Goal: Information Seeking & Learning: Learn about a topic

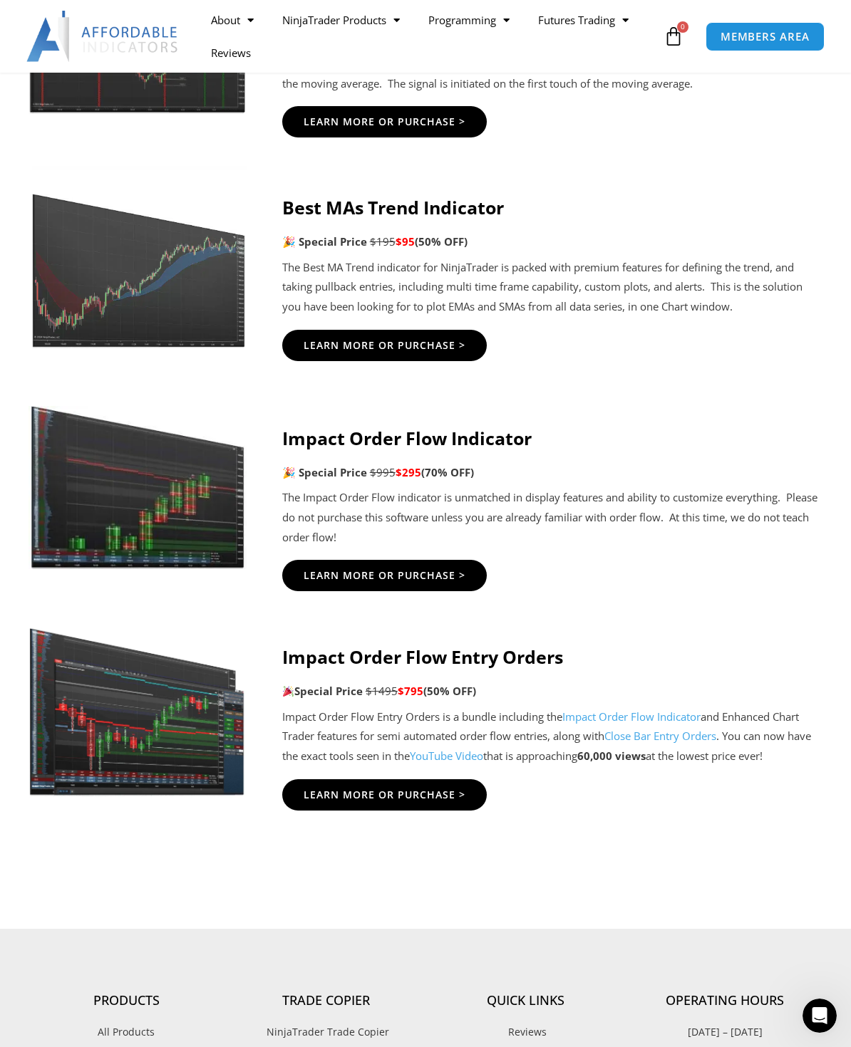
scroll to position [2764, 0]
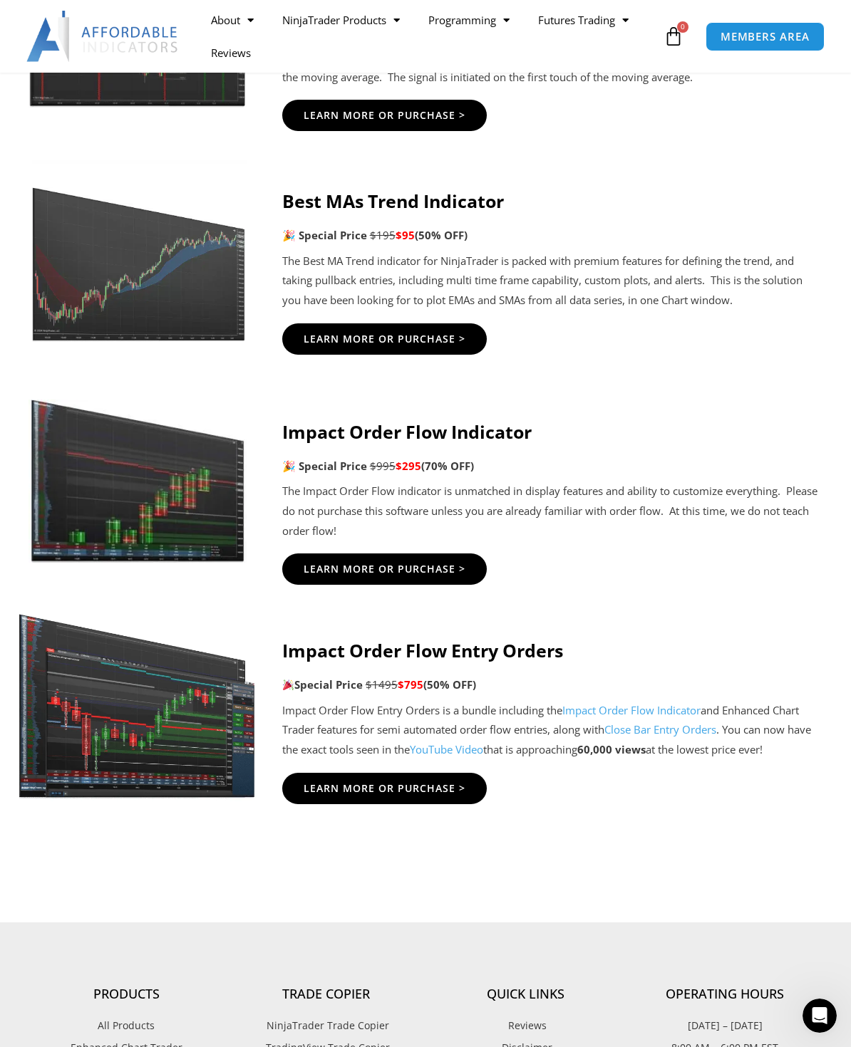
click at [174, 773] on img at bounding box center [137, 700] width 239 height 206
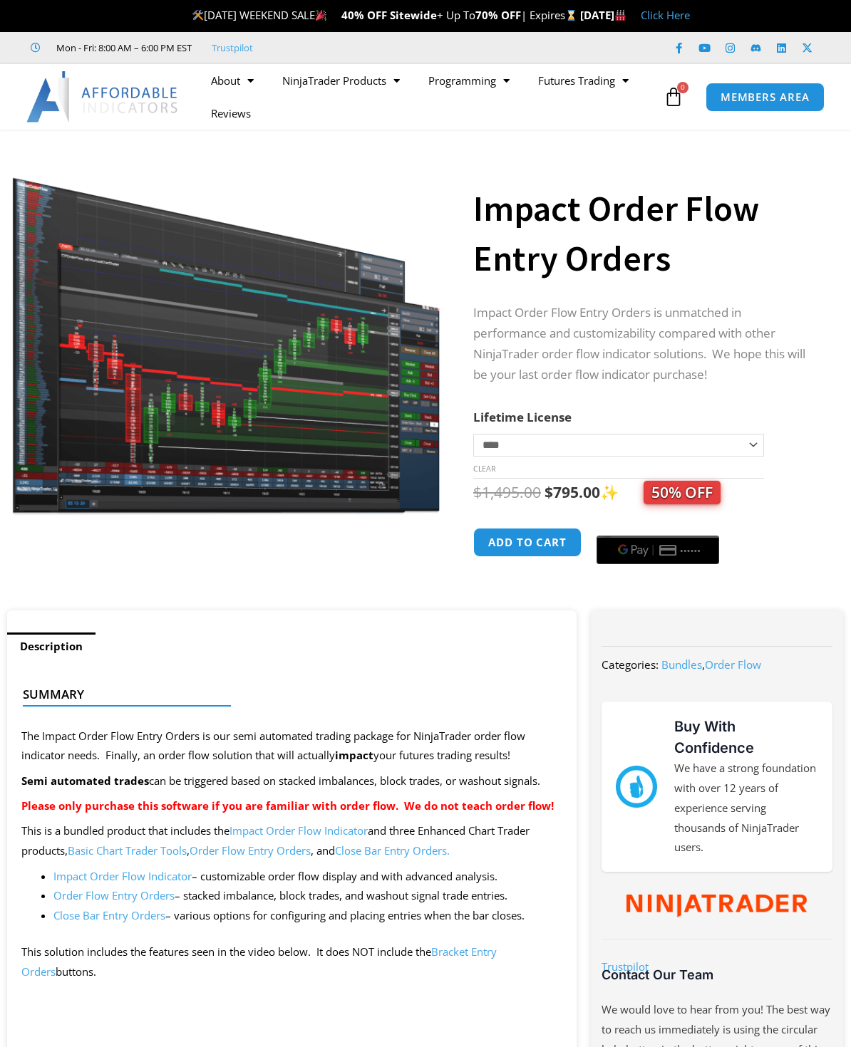
click at [331, 413] on div at bounding box center [226, 336] width 430 height 363
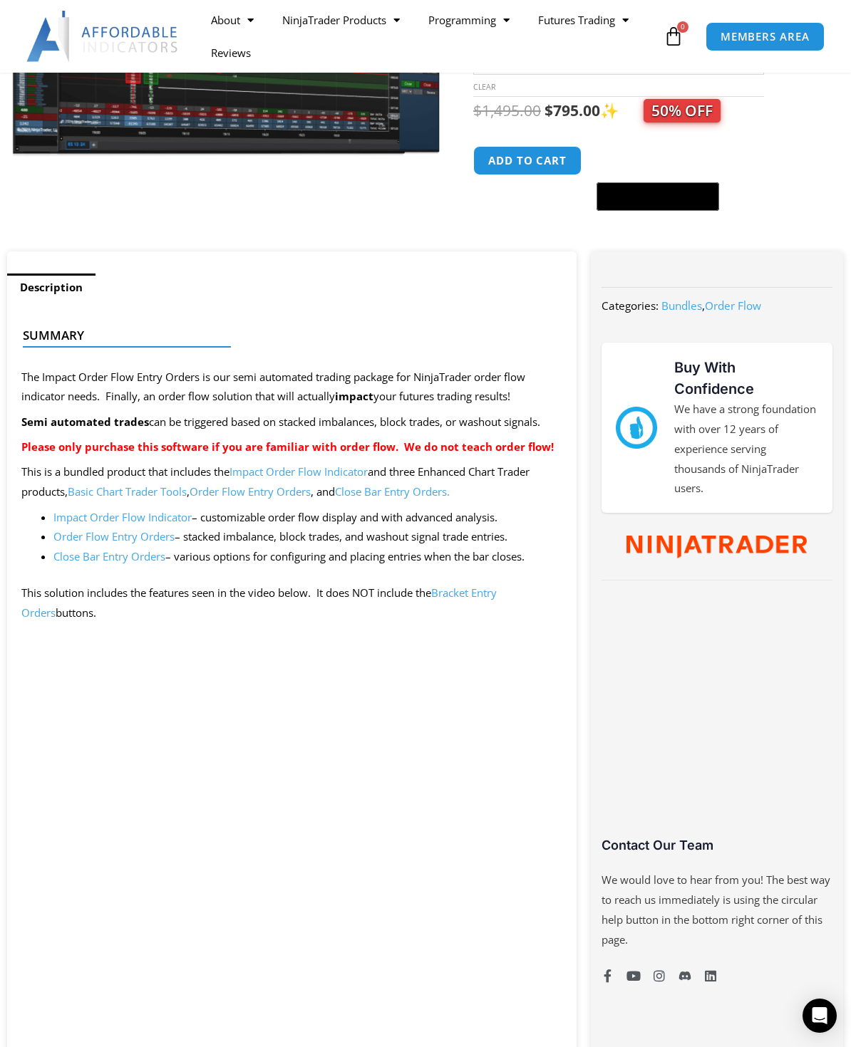
scroll to position [352, 0]
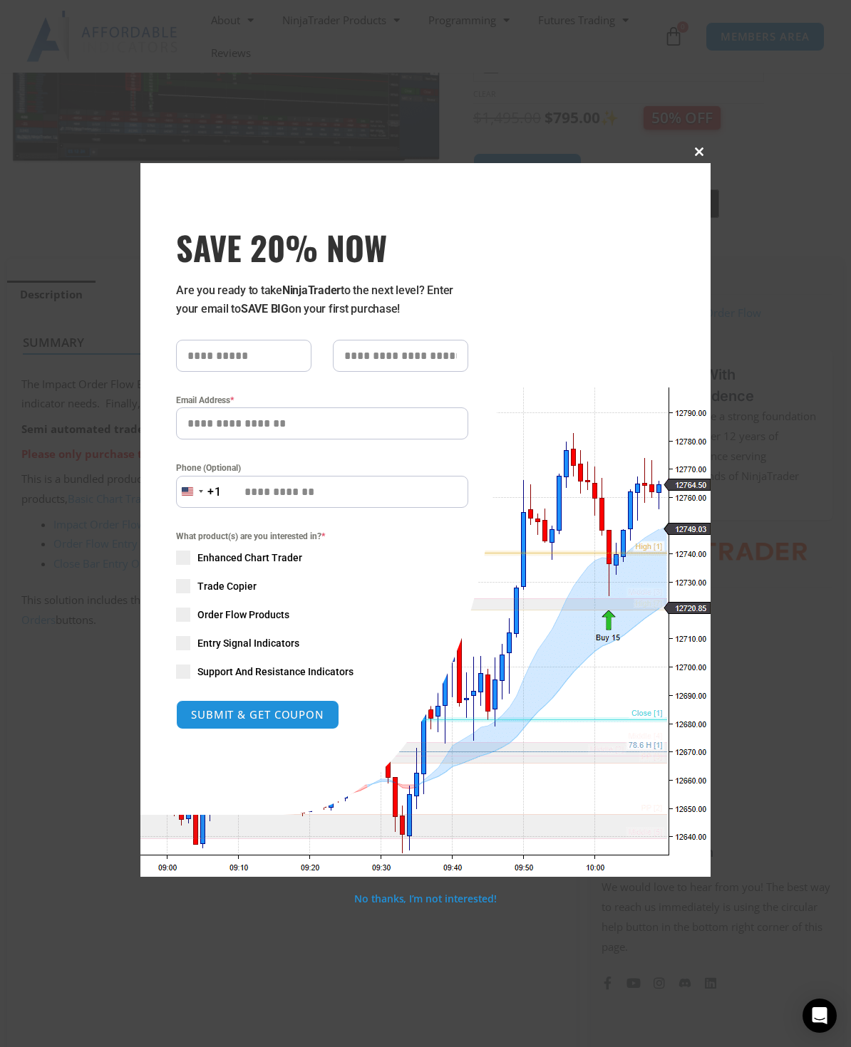
click at [697, 157] on button "Close this module" at bounding box center [698, 151] width 23 height 23
